Goal: Task Accomplishment & Management: Complete application form

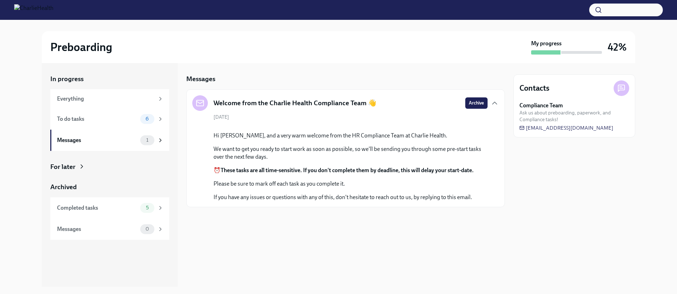
scroll to position [20, 0]
click at [148, 118] on span "6" at bounding box center [147, 118] width 12 height 5
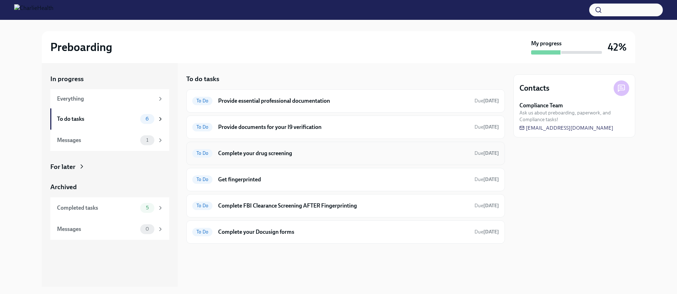
click at [307, 157] on div "To Do Complete your drug screening Due in 5 days" at bounding box center [345, 153] width 307 height 11
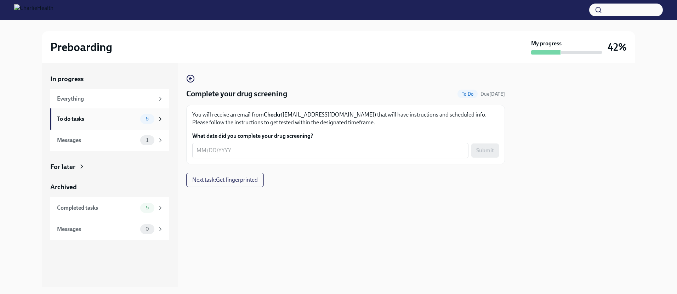
click at [128, 119] on div "To do tasks" at bounding box center [97, 119] width 80 height 8
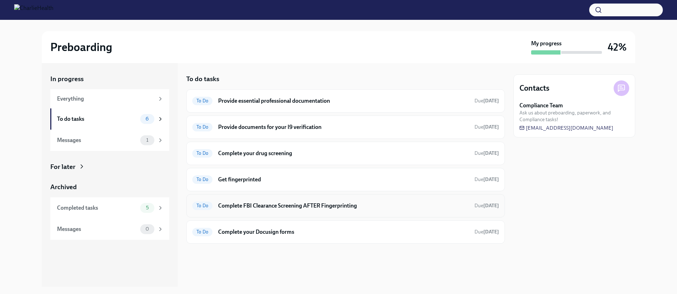
click at [288, 209] on h6 "Complete FBI Clearance Screening AFTER Fingerprinting" at bounding box center [343, 206] width 251 height 8
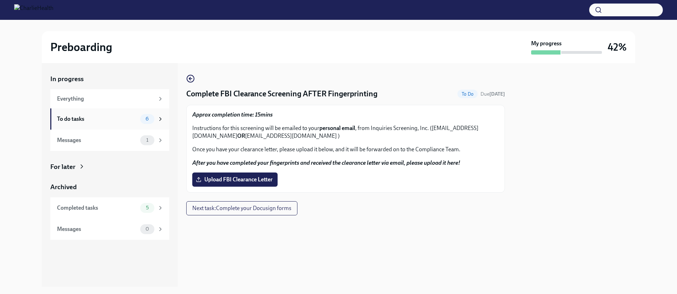
click at [157, 118] on div "6" at bounding box center [151, 119] width 23 height 10
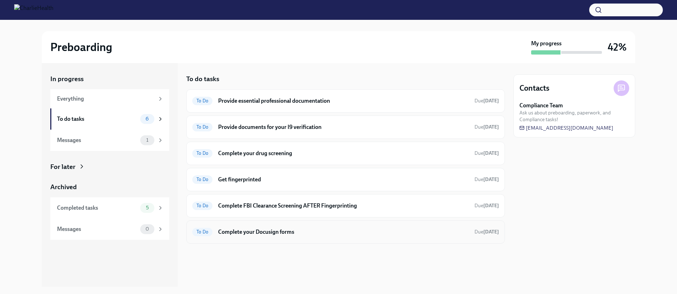
click at [279, 235] on h6 "Complete your Docusign forms" at bounding box center [343, 232] width 251 height 8
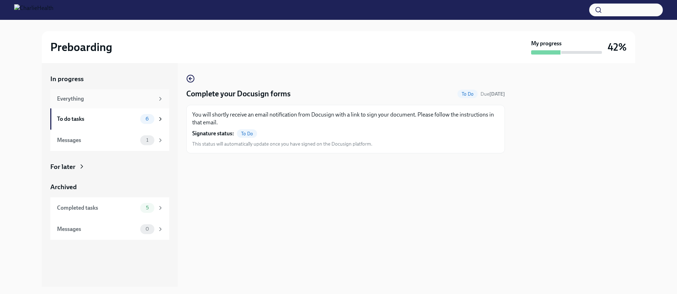
click at [147, 94] on div "Everything" at bounding box center [109, 98] width 119 height 19
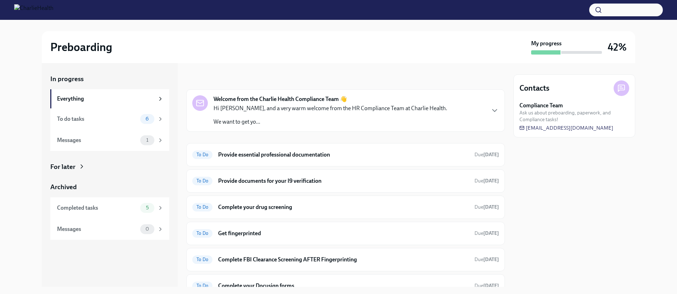
click at [356, 117] on div "Hi ZoeAnn, and a very warm welcome from the HR Compliance Team at Charlie Healt…" at bounding box center [331, 115] width 234 height 21
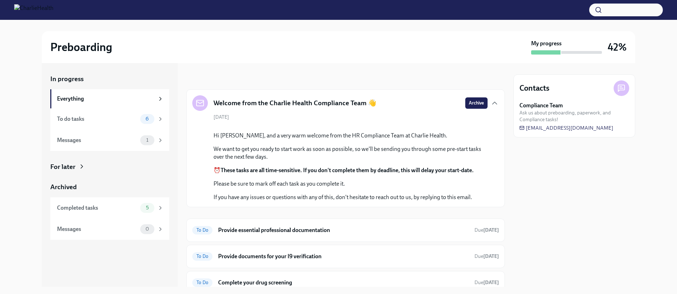
click at [356, 116] on div "August 11th Hi ZoeAnn, and a very warm welcome from the HR Compliance Team at C…" at bounding box center [345, 158] width 307 height 88
click at [368, 108] on div "Welcome from the Charlie Health Compliance Team 👋" at bounding box center [284, 103] width 184 height 16
drag, startPoint x: 483, startPoint y: 104, endPoint x: 254, endPoint y: 104, distance: 228.9
click at [483, 103] on div "Archive" at bounding box center [483, 102] width 34 height 11
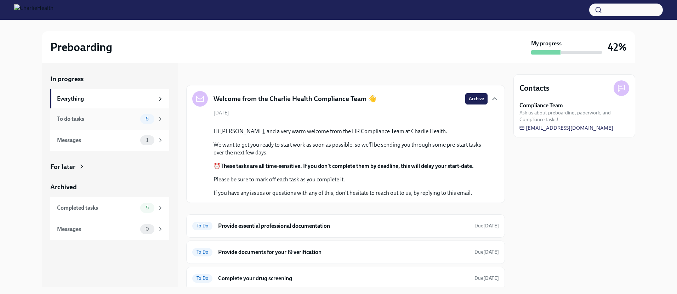
click at [108, 124] on div "To do tasks 6" at bounding box center [109, 118] width 119 height 21
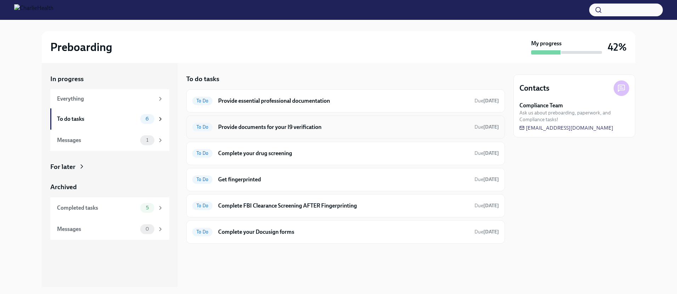
click at [325, 124] on h6 "Provide documents for your I9 verification" at bounding box center [343, 127] width 251 height 8
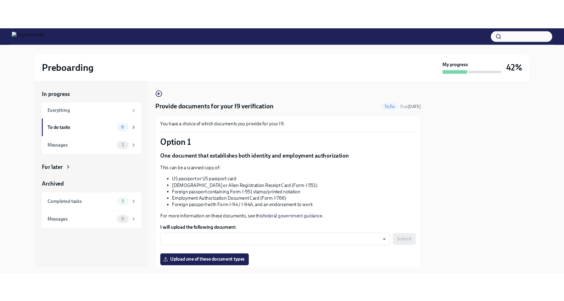
scroll to position [5, 0]
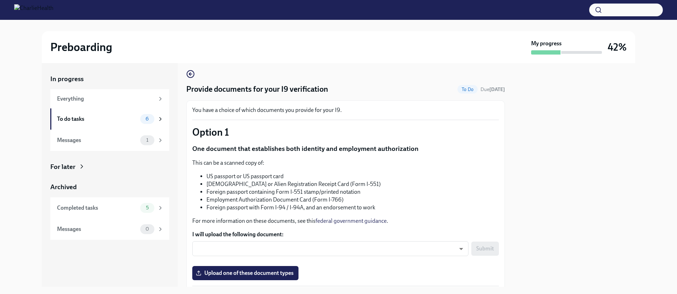
click at [356, 220] on link "federal government guidance" at bounding box center [351, 221] width 71 height 7
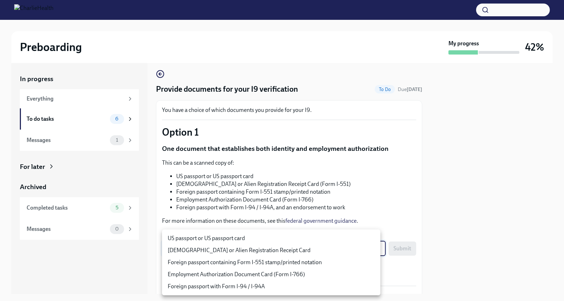
click at [348, 246] on body "Preboarding My progress 42% In progress Everything To do tasks 6 Messages 1 For…" at bounding box center [282, 150] width 564 height 301
click at [249, 195] on div at bounding box center [282, 150] width 564 height 301
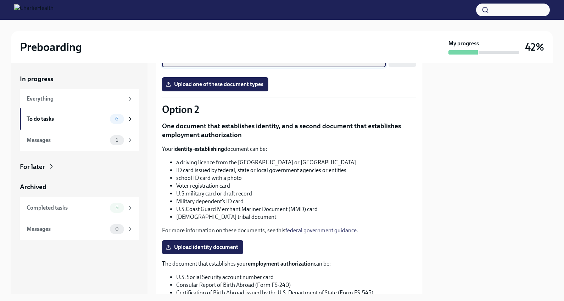
scroll to position [203, 0]
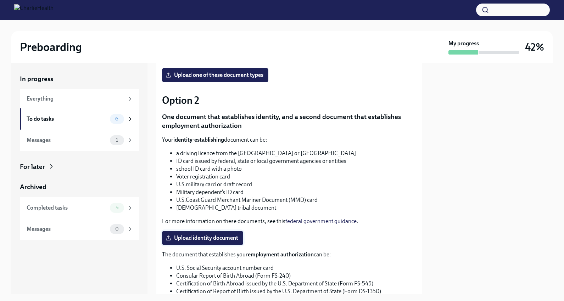
click at [231, 236] on span "Upload identity document" at bounding box center [202, 238] width 71 height 7
click at [0, 0] on input "Upload identity document" at bounding box center [0, 0] width 0 height 0
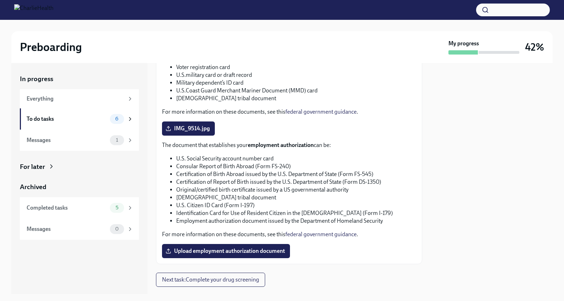
scroll to position [303, 0]
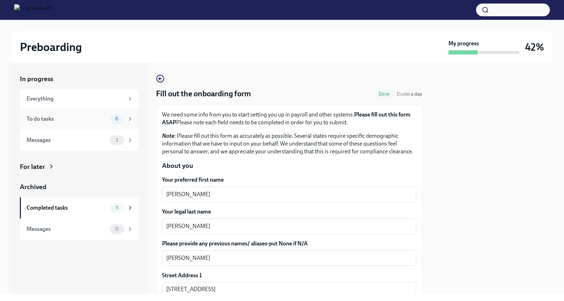
click at [73, 113] on div "To do tasks 6" at bounding box center [79, 118] width 119 height 21
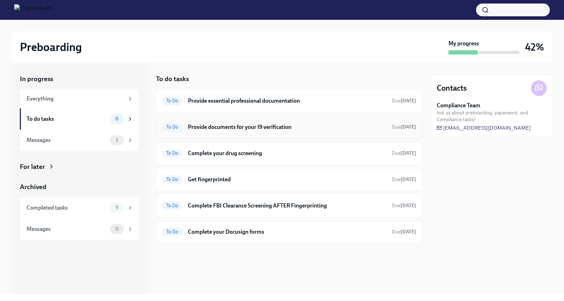
click at [288, 127] on h6 "Provide documents for your I9 verification" at bounding box center [287, 127] width 198 height 8
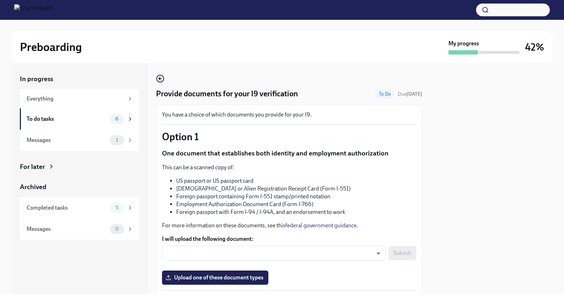
scroll to position [4, 0]
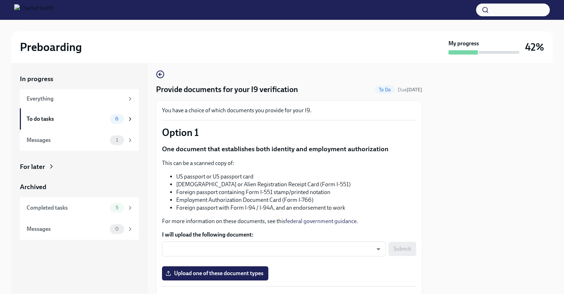
click at [305, 221] on link "federal government guidance" at bounding box center [320, 221] width 71 height 7
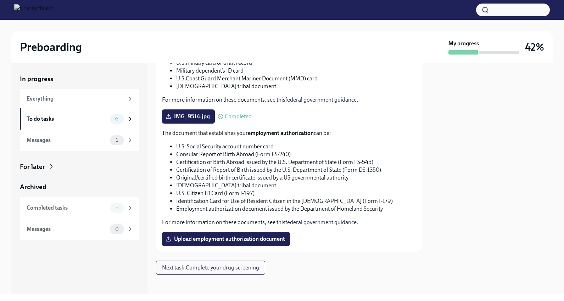
scroll to position [328, 0]
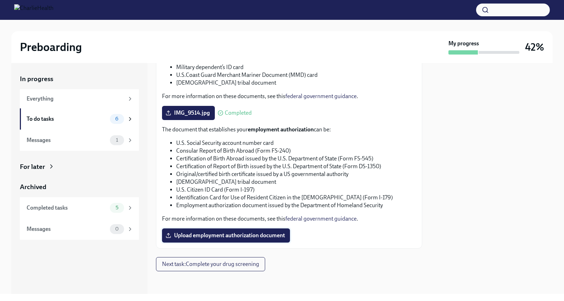
click at [250, 236] on span "Upload employment authorization document" at bounding box center [226, 235] width 118 height 7
click at [0, 0] on input "Upload employment authorization document" at bounding box center [0, 0] width 0 height 0
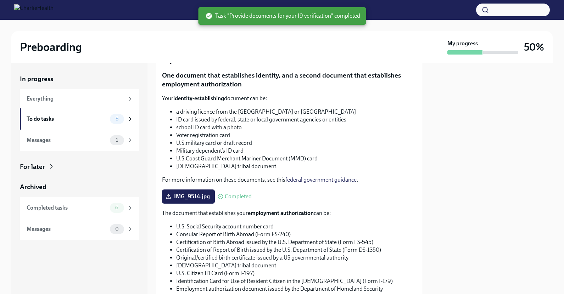
scroll to position [280, 0]
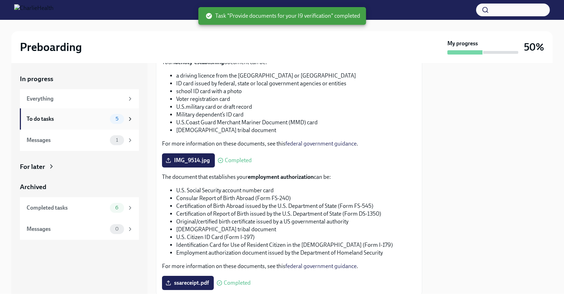
click at [124, 118] on div "5" at bounding box center [117, 119] width 14 height 10
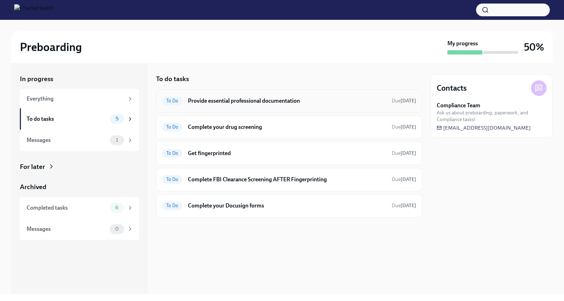
click at [269, 101] on h6 "Provide essential professional documentation" at bounding box center [287, 101] width 198 height 8
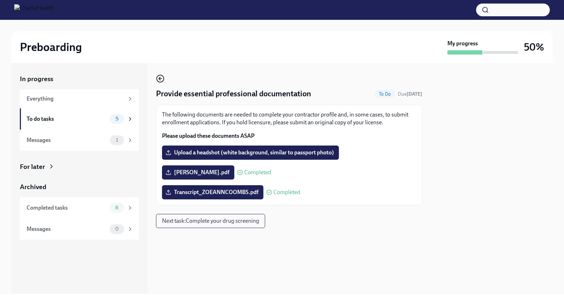
click at [157, 78] on icon "button" at bounding box center [160, 78] width 9 height 9
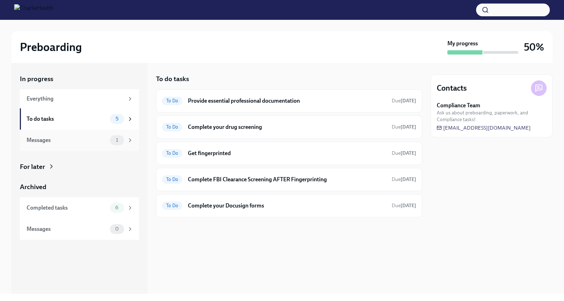
click at [113, 141] on span "1" at bounding box center [117, 139] width 11 height 5
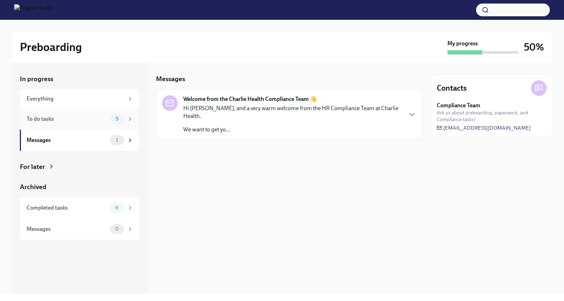
click at [120, 117] on span "5" at bounding box center [116, 118] width 11 height 5
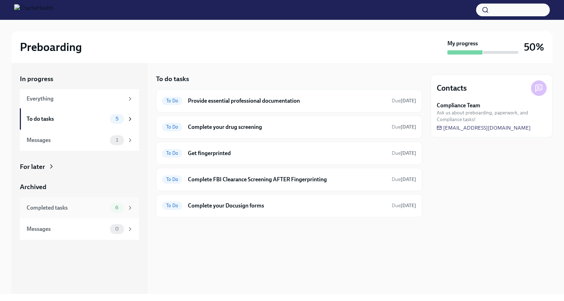
click at [109, 203] on div "Completed tasks 6" at bounding box center [80, 208] width 107 height 10
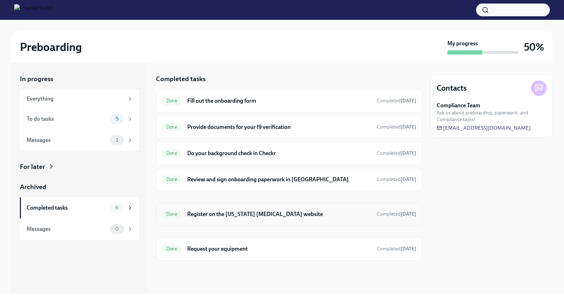
click at [242, 217] on h6 "Register on the [US_STATE] [MEDICAL_DATA] website" at bounding box center [279, 214] width 184 height 8
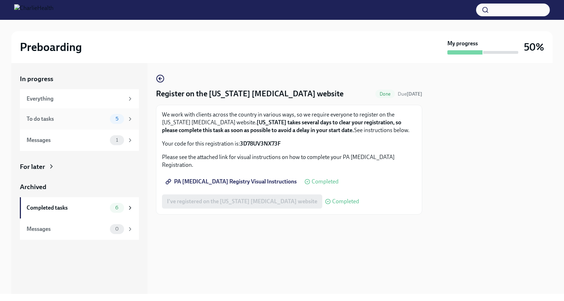
click at [113, 118] on span "5" at bounding box center [116, 118] width 11 height 5
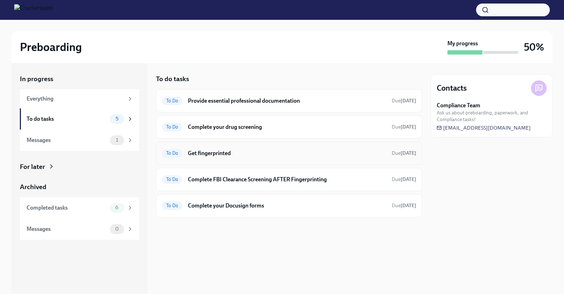
click at [203, 154] on h6 "Get fingerprinted" at bounding box center [287, 154] width 198 height 8
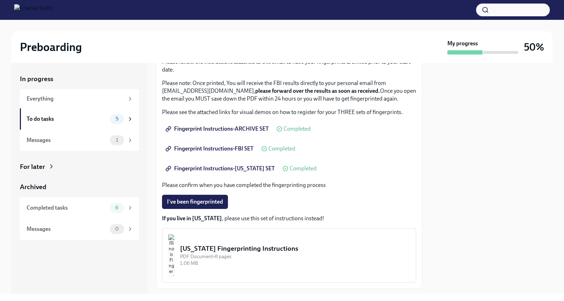
scroll to position [69, 0]
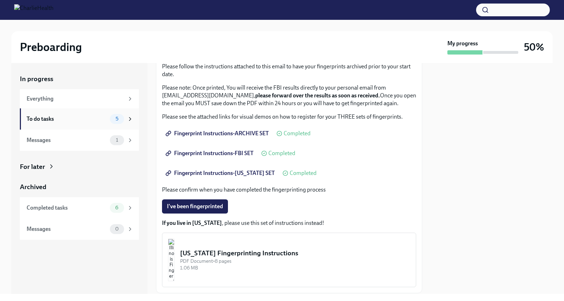
click at [122, 120] on span "5" at bounding box center [116, 118] width 11 height 5
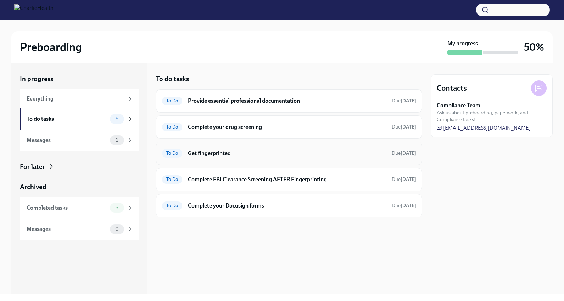
click at [300, 155] on h6 "Get fingerprinted" at bounding box center [287, 154] width 198 height 8
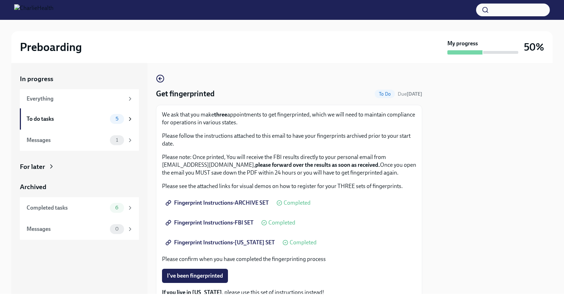
click at [230, 169] on p "Please note: Once printed, You will receive the FBI results directly to your pe…" at bounding box center [289, 164] width 254 height 23
drag, startPoint x: 231, startPoint y: 172, endPoint x: 383, endPoint y: 179, distance: 151.8
click at [383, 177] on p "Please note: Once printed, You will receive the FBI results directly to your pe…" at bounding box center [289, 164] width 254 height 23
click at [96, 98] on div "Everything" at bounding box center [75, 99] width 97 height 8
